Goal: Navigation & Orientation: Find specific page/section

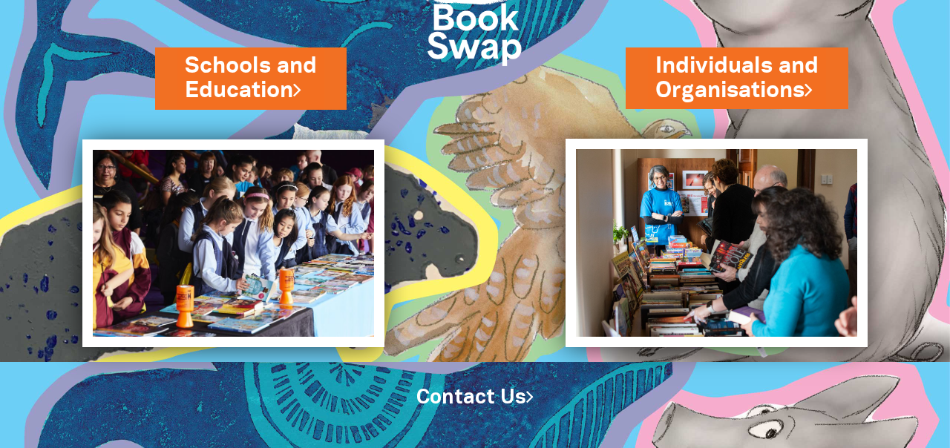
scroll to position [122, 0]
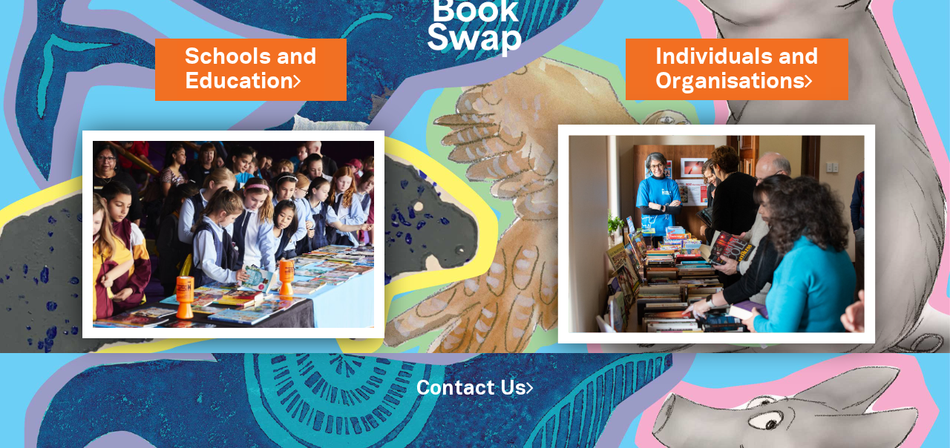
click at [726, 242] on img at bounding box center [716, 234] width 317 height 219
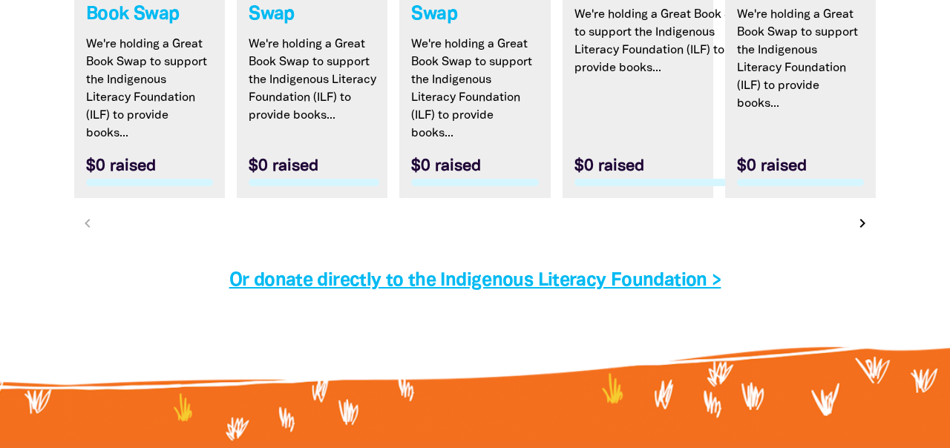
scroll to position [4705, 0]
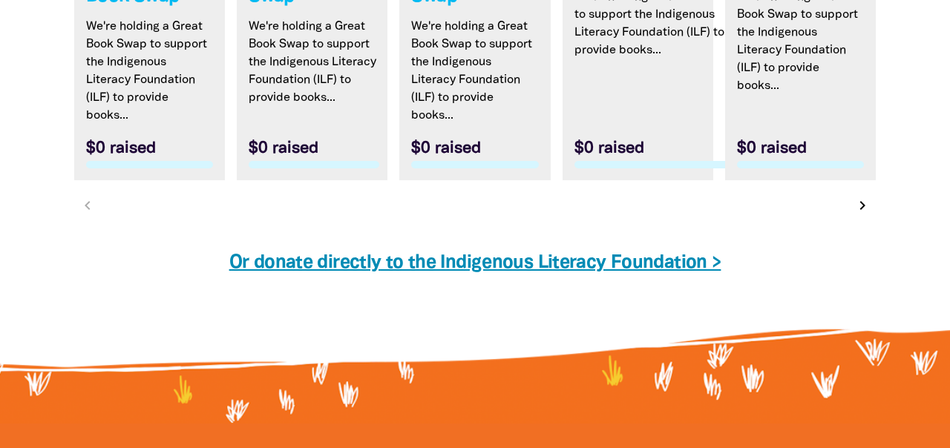
click at [684, 255] on link "Or donate directly to the Indigenous Literacy Foundation >" at bounding box center [475, 263] width 492 height 17
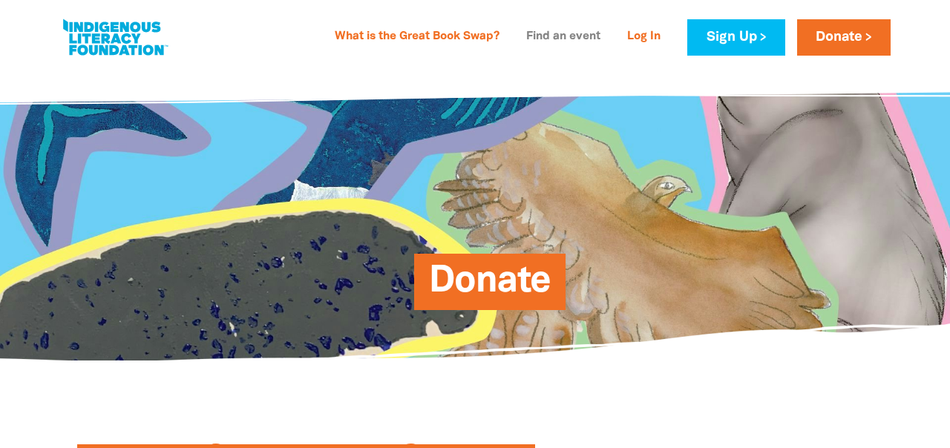
click at [532, 39] on link "Find an event" at bounding box center [563, 37] width 92 height 24
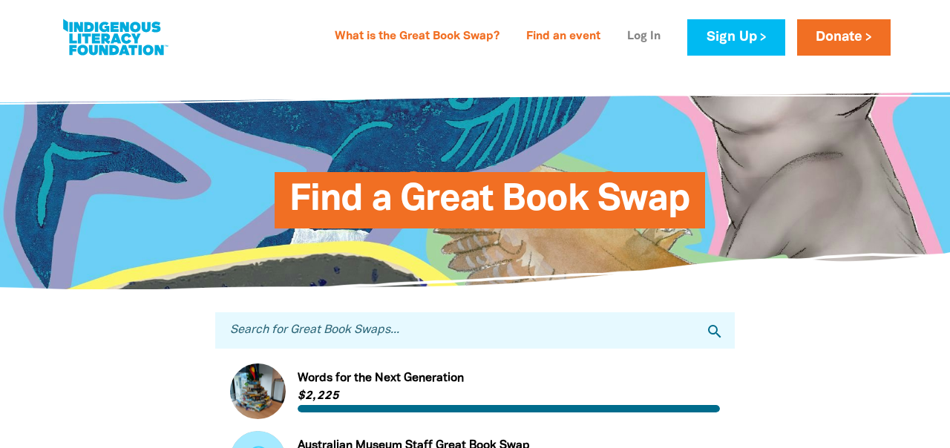
click at [636, 36] on link "Log In" at bounding box center [643, 37] width 51 height 24
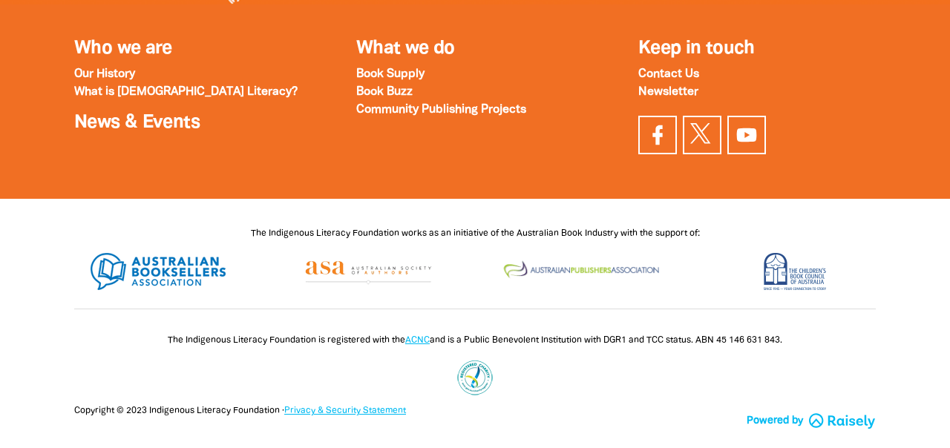
scroll to position [756, 0]
